Goal: Find specific page/section

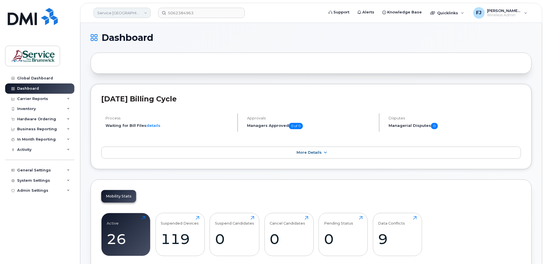
click at [131, 13] on link "Service [GEOGRAPHIC_DATA] (SNB)" at bounding box center [122, 13] width 57 height 10
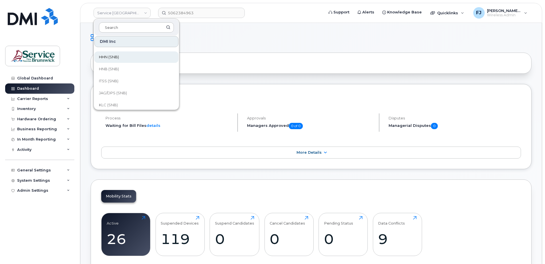
scroll to position [143, 0]
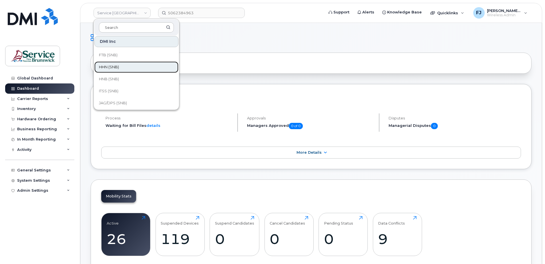
click at [113, 68] on span "HHN (SNB)" at bounding box center [109, 67] width 20 height 6
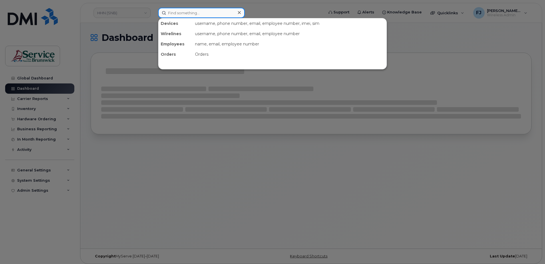
click at [197, 9] on input at bounding box center [201, 13] width 87 height 10
paste input "5062821042"
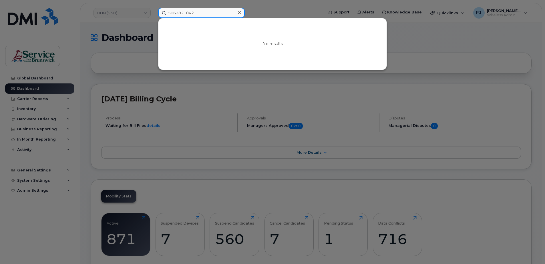
type input "5062821042"
click at [259, 5] on div at bounding box center [272, 132] width 545 height 264
